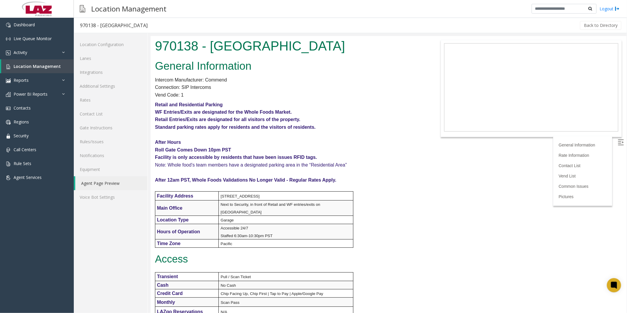
click at [282, 144] on p "After Hours" at bounding box center [289, 142] width 268 height 8
click at [344, 70] on h2 "General Information" at bounding box center [289, 65] width 268 height 15
click at [27, 63] on span "Location Management" at bounding box center [37, 66] width 47 height 6
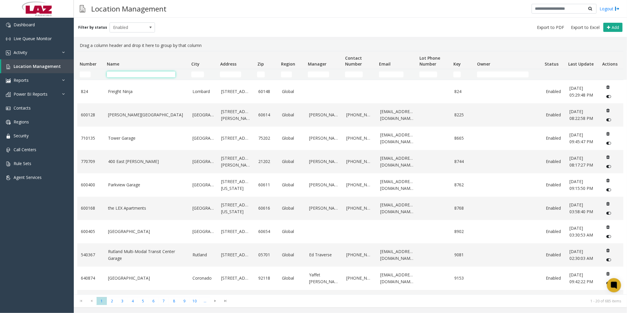
click at [123, 73] on input "Name Filter" at bounding box center [141, 74] width 68 height 6
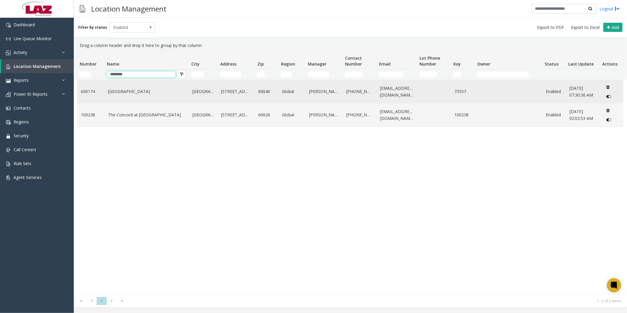
type input "********"
click at [114, 86] on td "[GEOGRAPHIC_DATA]" at bounding box center [146, 91] width 84 height 23
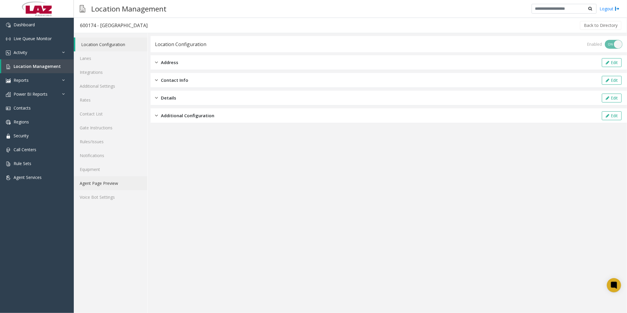
click at [89, 181] on link "Agent Page Preview" at bounding box center [110, 183] width 73 height 14
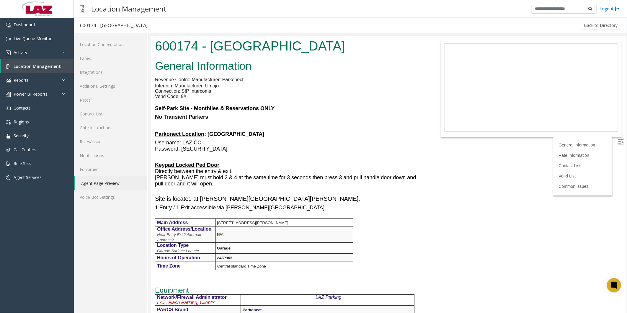
click at [413, 226] on div "General Information Revenue Control Manufacturer: Parkonect Intercom Manufactur…" at bounding box center [288, 319] width 277 height 524
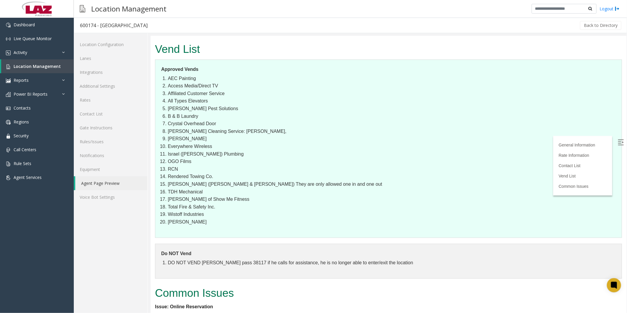
scroll to position [690, 0]
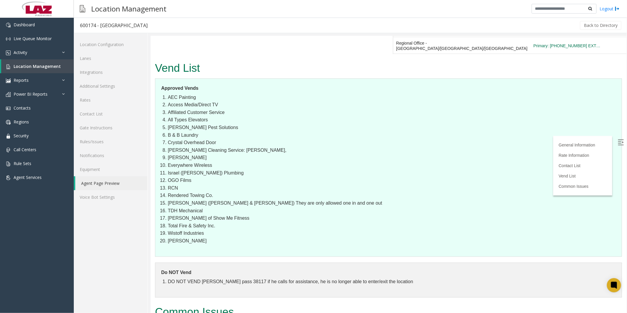
click at [425, 262] on dl "Do NOT Vend DO NOT VEND [PERSON_NAME] pass 38117 if he calls for assistance, he…" at bounding box center [388, 279] width 467 height 35
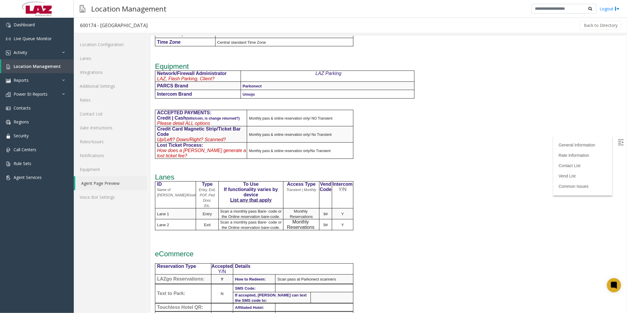
scroll to position [297, 0]
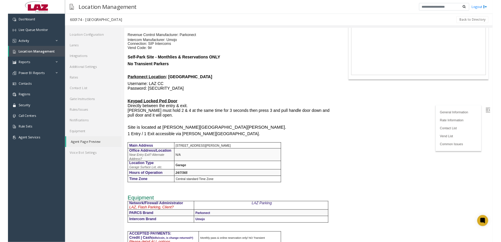
scroll to position [0, 0]
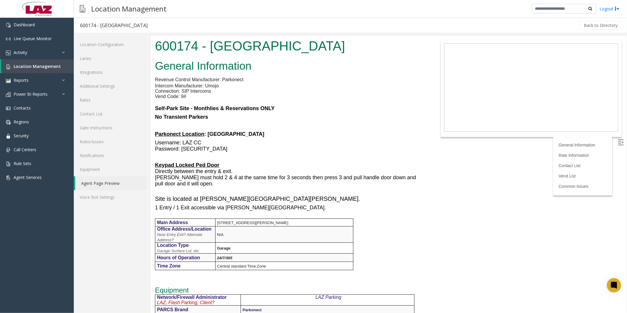
click at [428, 203] on body "600174 - [GEOGRAPHIC_DATA] General Information Revenue Control Manufacturer: Pa…" at bounding box center [388, 174] width 476 height 277
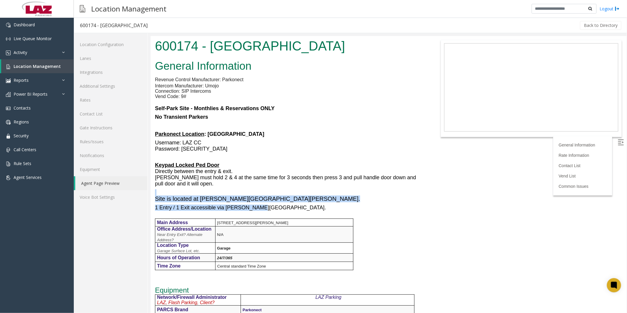
drag, startPoint x: 264, startPoint y: 206, endPoint x: 153, endPoint y: 194, distance: 111.0
click at [153, 194] on div "General Information Revenue Control Manufacturer: Parkonect Intercom Manufactur…" at bounding box center [288, 319] width 277 height 524
drag, startPoint x: 153, startPoint y: 194, endPoint x: 151, endPoint y: 190, distance: 4.9
click at [151, 190] on div "General Information Revenue Control Manufacturer: Parkonect Intercom Manufactur…" at bounding box center [288, 319] width 277 height 524
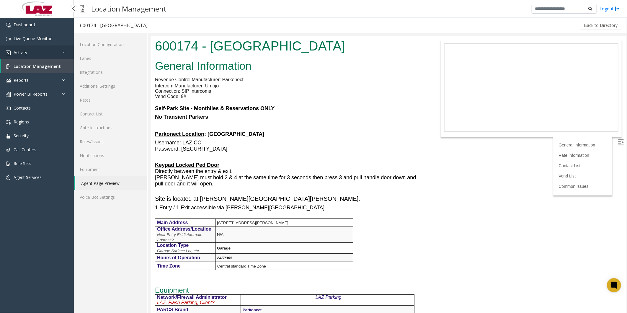
click at [35, 55] on link "Activity" at bounding box center [37, 52] width 74 height 14
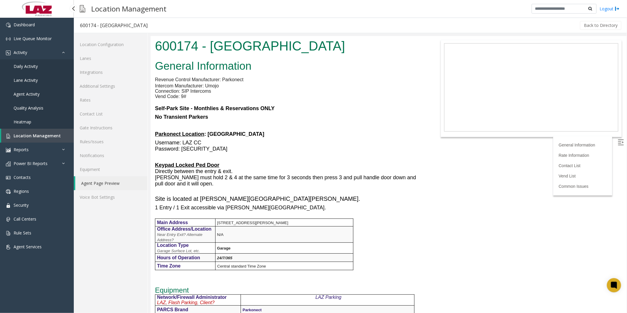
click at [33, 63] on span "Daily Activity" at bounding box center [26, 66] width 24 height 6
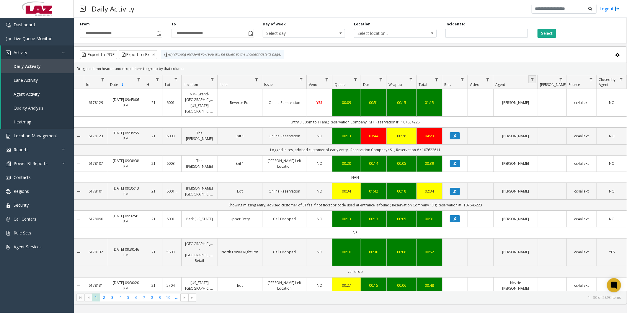
click at [535, 81] on link "Data table" at bounding box center [532, 79] width 8 height 8
click at [539, 104] on input "Agent Filter" at bounding box center [557, 105] width 50 height 10
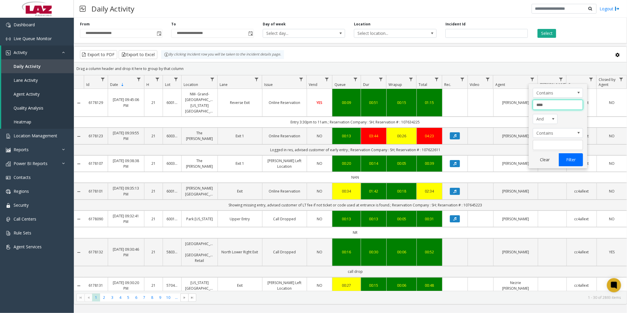
type input "****"
click at [568, 158] on button "Filter" at bounding box center [570, 159] width 24 height 13
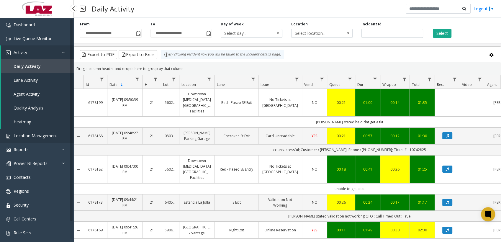
click at [32, 132] on link "Location Management" at bounding box center [37, 136] width 74 height 14
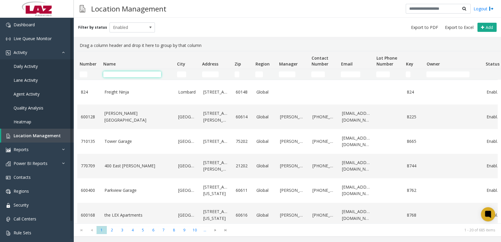
click at [136, 74] on input "Name Filter" at bounding box center [132, 74] width 58 height 6
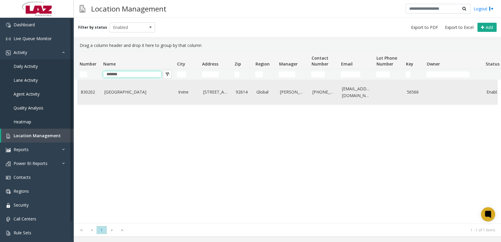
type input "*******"
click at [121, 98] on td "[GEOGRAPHIC_DATA]" at bounding box center [138, 92] width 74 height 24
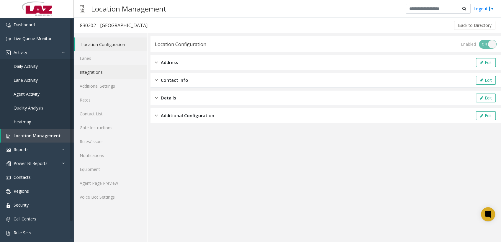
click at [97, 77] on link "Integrations" at bounding box center [110, 72] width 73 height 14
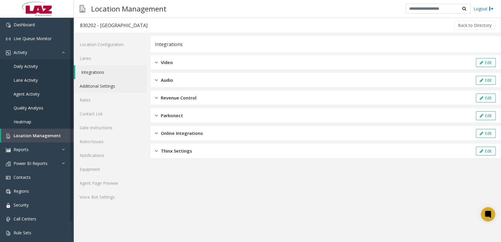
click at [97, 80] on link "Additional Settings" at bounding box center [110, 86] width 73 height 14
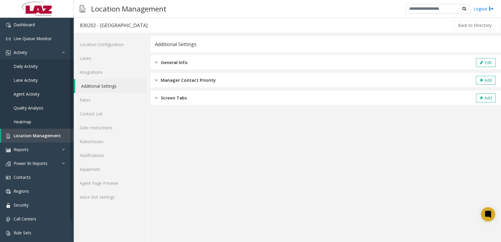
click at [177, 65] on span "General Info" at bounding box center [174, 62] width 27 height 7
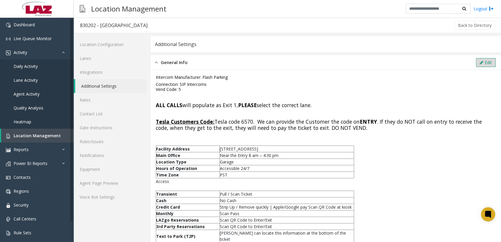
click at [480, 62] on icon at bounding box center [482, 62] width 4 height 4
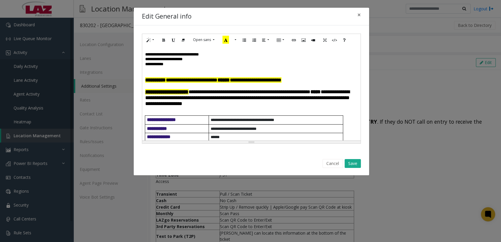
click at [242, 93] on font "**********" at bounding box center [247, 97] width 204 height 17
click at [358, 163] on button "Save" at bounding box center [353, 163] width 16 height 9
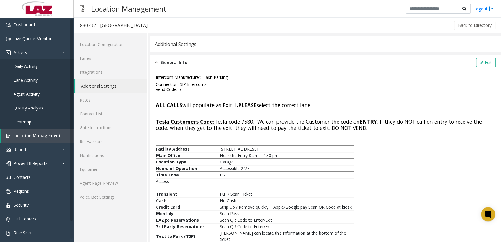
click at [248, 83] on h6 "Connection: SIP Intercoms Vend Code: 5" at bounding box center [326, 87] width 340 height 10
